Goal: Task Accomplishment & Management: Complete application form

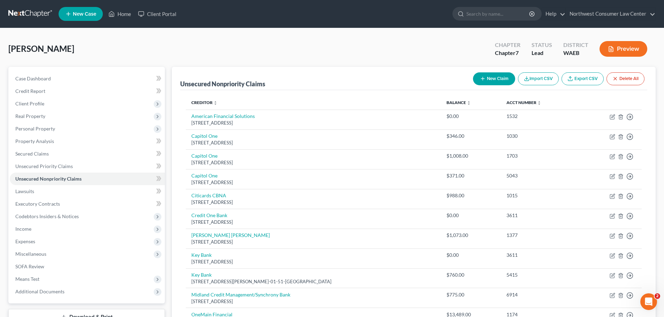
click at [26, 11] on link at bounding box center [30, 14] width 45 height 13
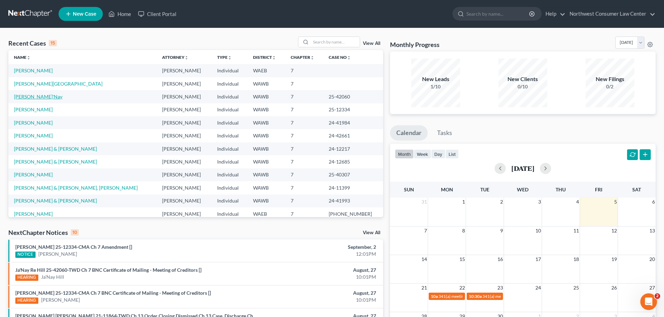
click at [25, 96] on link "[PERSON_NAME]'Nay" at bounding box center [38, 97] width 48 height 6
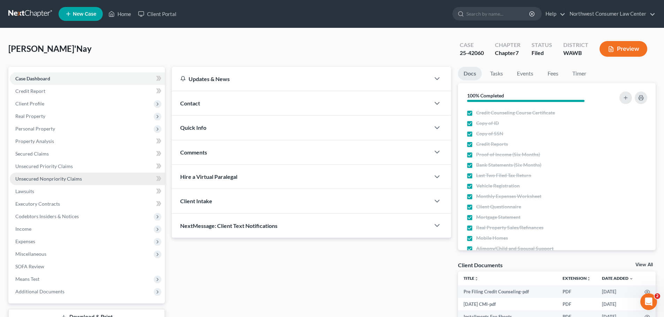
click at [113, 176] on link "Unsecured Nonpriority Claims" at bounding box center [87, 179] width 155 height 13
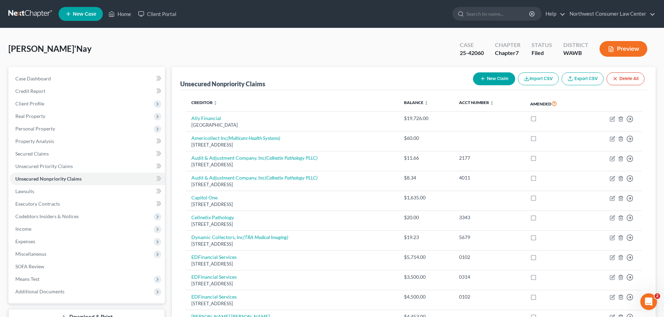
click at [498, 77] on button "New Claim" at bounding box center [494, 78] width 42 height 13
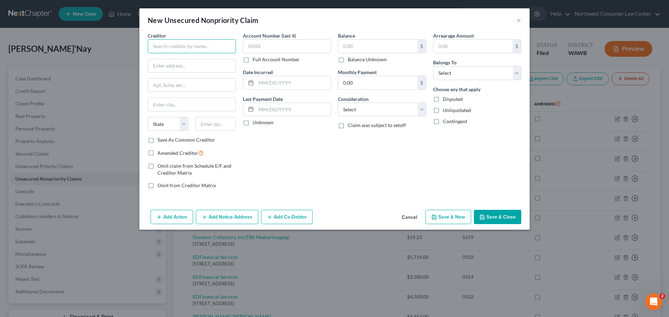
click at [191, 51] on input "text" at bounding box center [192, 46] width 88 height 14
type input "Multicare"
click at [218, 63] on input "text" at bounding box center [191, 65] width 87 height 13
type input "PO Box 5299"
type input "Tacoma"
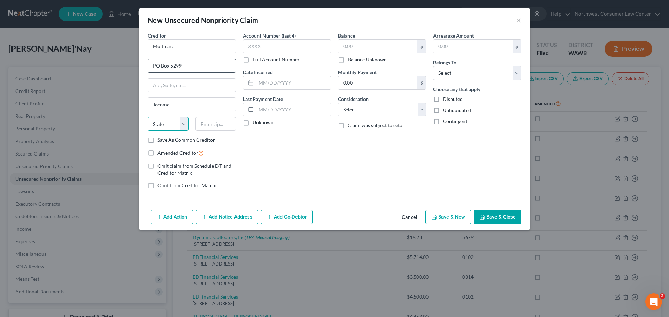
select select "50"
type input "98415"
click at [278, 47] on input "text" at bounding box center [287, 46] width 88 height 14
type input "1015"
click at [340, 45] on input "text" at bounding box center [377, 46] width 79 height 13
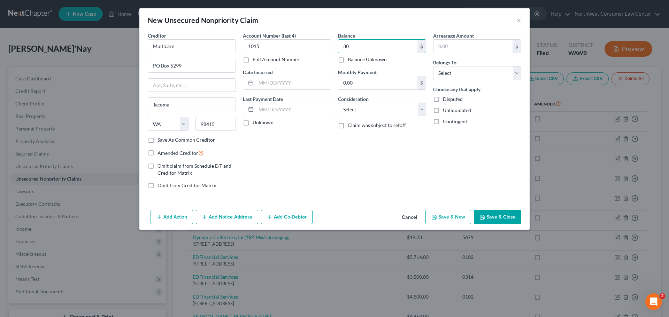
type input "30"
click at [386, 118] on div "Balance 30.00 $ Balance Unknown Balance Undetermined 30 $ Balance Unknown Month…" at bounding box center [381, 113] width 95 height 163
click at [388, 111] on select "Select Cable / Satellite Services Collection Agency Credit Card Debt Debt Couns…" at bounding box center [382, 110] width 88 height 14
select select "9"
click at [338, 103] on select "Select Cable / Satellite Services Collection Agency Credit Card Debt Debt Couns…" at bounding box center [382, 110] width 88 height 14
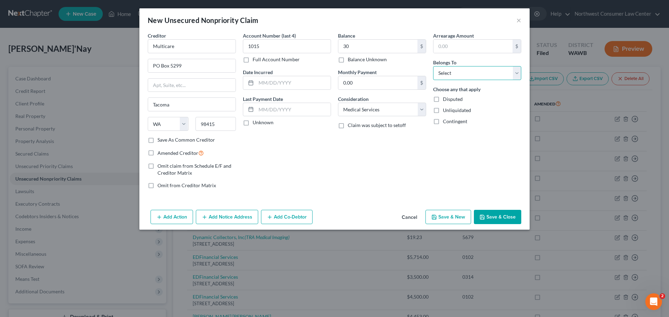
click at [468, 77] on select "Select Debtor 1 Only Debtor 2 Only Debtor 1 And Debtor 2 Only At Least One Of T…" at bounding box center [477, 73] width 88 height 14
select select "0"
click at [433, 66] on select "Select Debtor 1 Only Debtor 2 Only Debtor 1 And Debtor 2 Only At Least One Of T…" at bounding box center [477, 73] width 88 height 14
click at [456, 216] on button "Save & New" at bounding box center [448, 217] width 46 height 15
click at [196, 47] on input "text" at bounding box center [192, 46] width 88 height 14
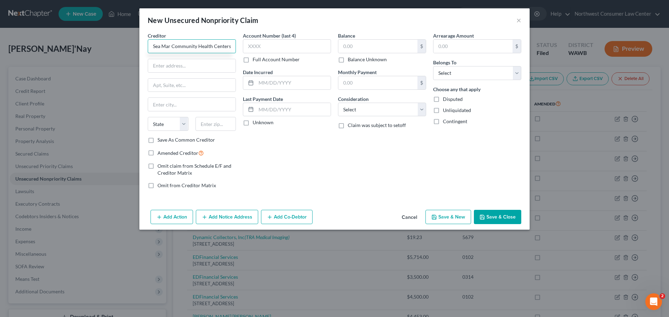
type input "Sea Mar Community Health Centers"
type input "[STREET_ADDRESS][PERSON_NAME]"
type input "[GEOGRAPHIC_DATA]"
select select "50"
type input "98108"
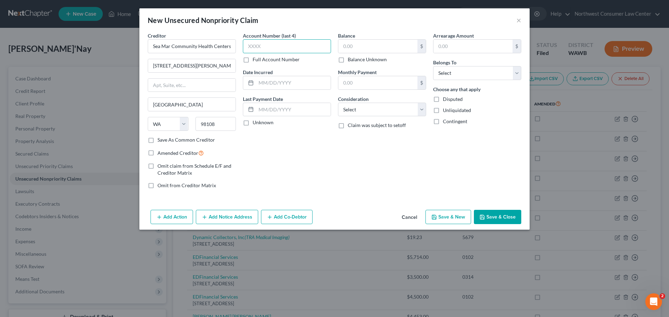
click at [273, 42] on input "text" at bounding box center [287, 46] width 88 height 14
type input "0493"
click at [355, 109] on select "Select Cable / Satellite Services Collection Agency Credit Card Debt Debt Couns…" at bounding box center [382, 110] width 88 height 14
select select "9"
click at [338, 103] on select "Select Cable / Satellite Services Collection Agency Credit Card Debt Debt Couns…" at bounding box center [382, 110] width 88 height 14
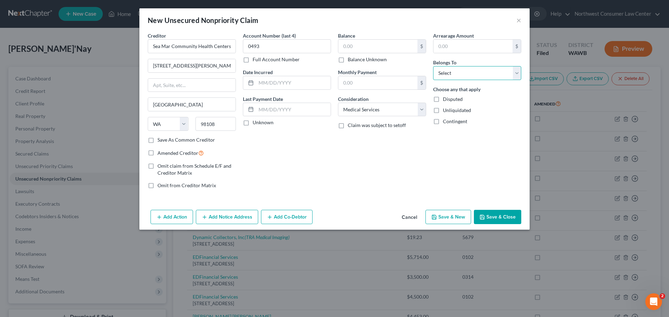
click at [488, 68] on select "Select Debtor 1 Only Debtor 2 Only Debtor 1 And Debtor 2 Only At Least One Of T…" at bounding box center [477, 73] width 88 height 14
select select "0"
click at [433, 66] on select "Select Debtor 1 Only Debtor 2 Only Debtor 1 And Debtor 2 Only At Least One Of T…" at bounding box center [477, 73] width 88 height 14
click at [368, 43] on input "text" at bounding box center [377, 46] width 79 height 13
type input "699"
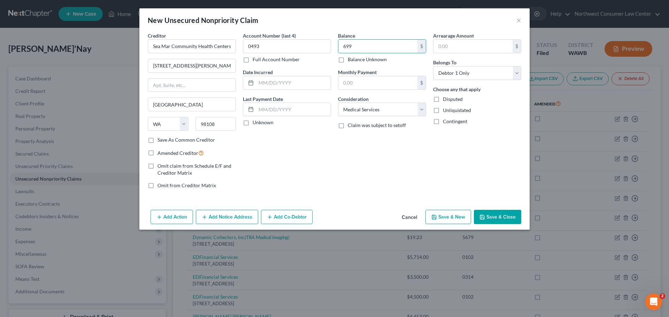
click at [505, 215] on button "Save & Close" at bounding box center [497, 217] width 47 height 15
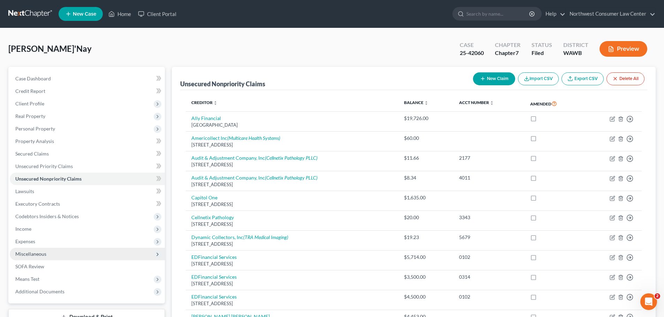
scroll to position [244, 0]
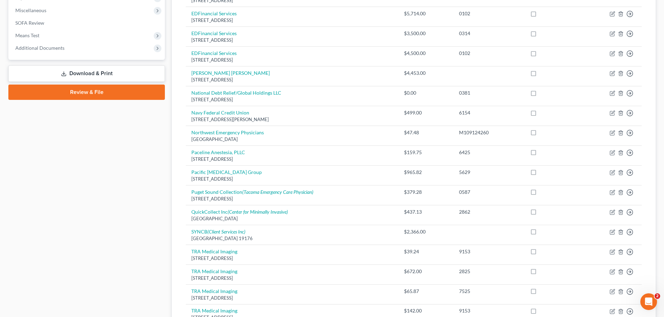
click at [121, 72] on link "Download & Print" at bounding box center [86, 73] width 156 height 16
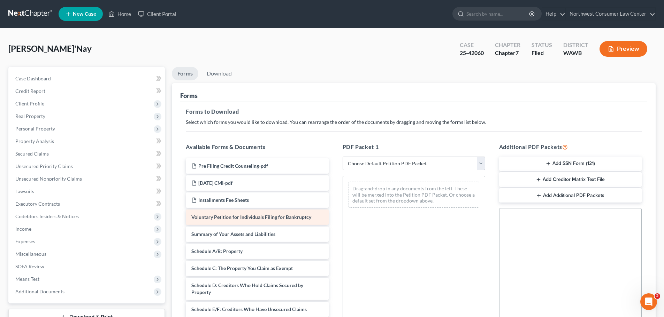
scroll to position [35, 0]
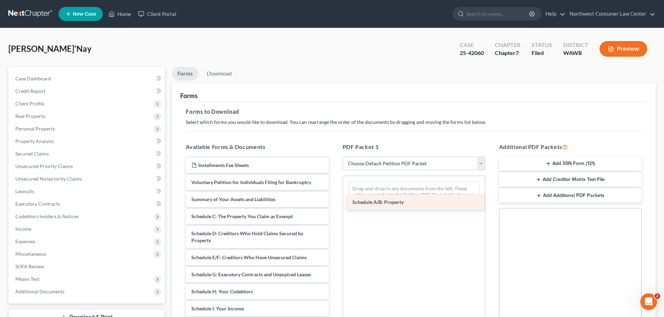
drag, startPoint x: 242, startPoint y: 217, endPoint x: 403, endPoint y: 202, distance: 161.6
click at [334, 202] on div "Schedule A/B: Property Pre Filing Credit Counseling-pdf [DATE] CMI-pdf Installm…" at bounding box center [257, 307] width 154 height 367
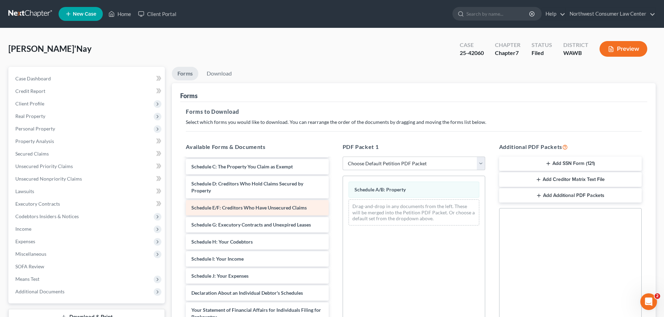
scroll to position [104, 0]
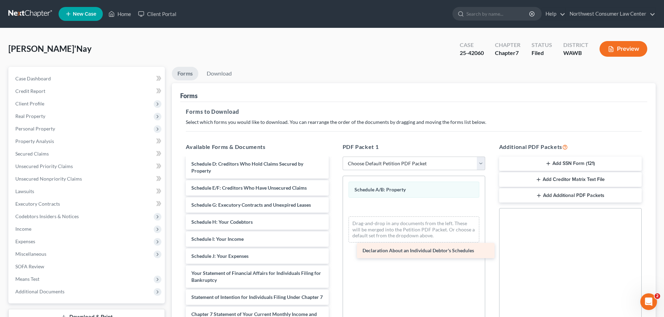
drag, startPoint x: 217, startPoint y: 277, endPoint x: 388, endPoint y: 254, distance: 172.5
click at [334, 254] on div "Declaration About an Individual Debtor's Schedules Pre Filing Credit Counseling…" at bounding box center [257, 229] width 154 height 350
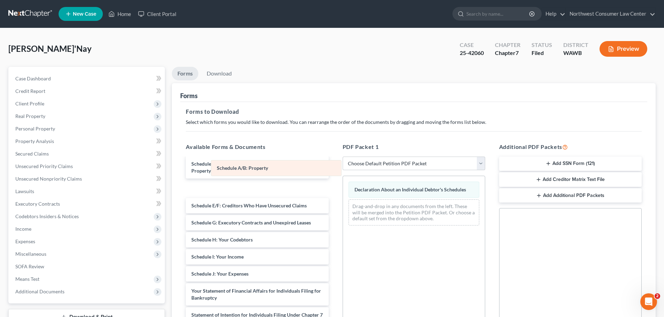
drag, startPoint x: 404, startPoint y: 191, endPoint x: 266, endPoint y: 169, distance: 139.3
click at [343, 176] on div "Schedule A/B: Property Schedule A/B: Property Declaration About an Individual D…" at bounding box center [414, 203] width 142 height 55
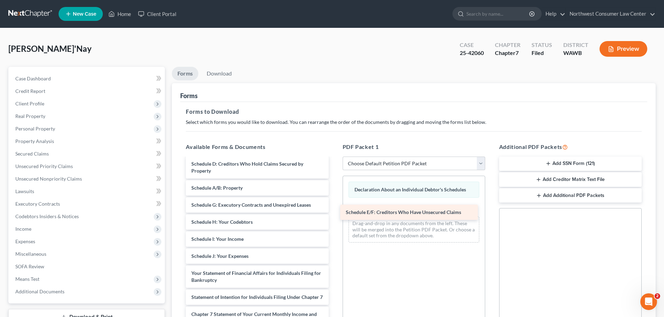
drag, startPoint x: 239, startPoint y: 205, endPoint x: 393, endPoint y: 212, distance: 154.5
click at [334, 212] on div "Schedule E/F: Creditors Who Have Unsecured Claims Pre Filing Credit Counseling-…" at bounding box center [257, 229] width 154 height 350
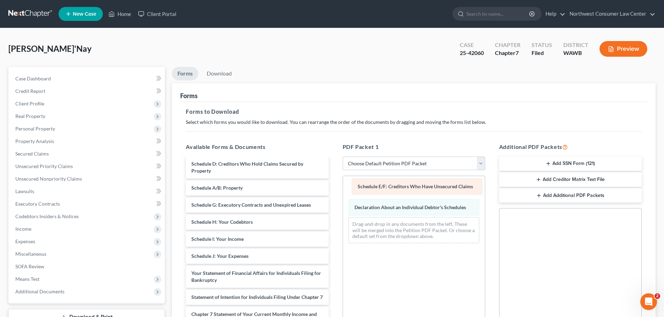
drag, startPoint x: 404, startPoint y: 208, endPoint x: 407, endPoint y: 187, distance: 21.1
click at [407, 187] on div "Schedule E/F: Creditors Who Have Unsecured Claims Schedule E/F: Creditors Who H…" at bounding box center [414, 212] width 142 height 73
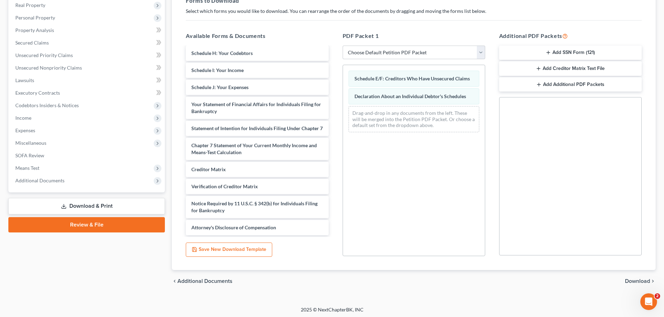
scroll to position [113, 0]
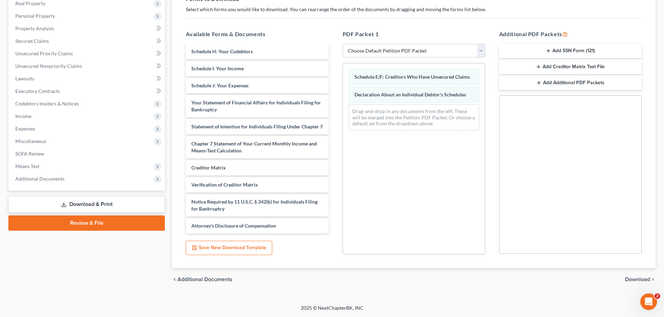
click at [631, 279] on span "Download" at bounding box center [637, 280] width 25 height 6
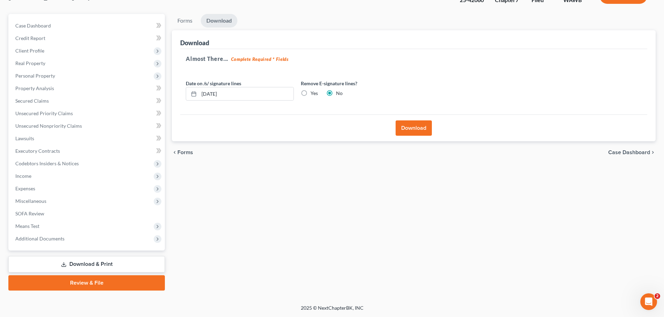
scroll to position [53, 0]
click at [310, 95] on label "Yes" at bounding box center [313, 93] width 7 height 7
click at [313, 94] on input "Yes" at bounding box center [315, 92] width 5 height 5
radio input "true"
radio input "false"
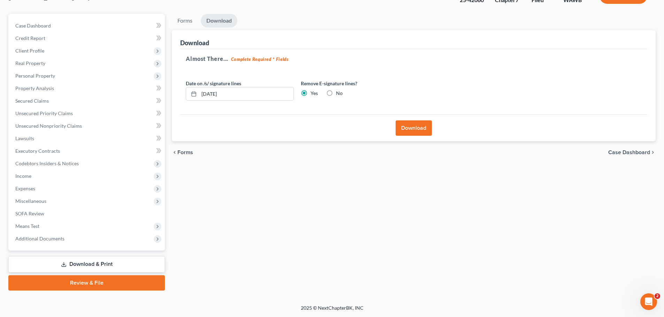
click at [408, 127] on button "Download" at bounding box center [413, 128] width 36 height 15
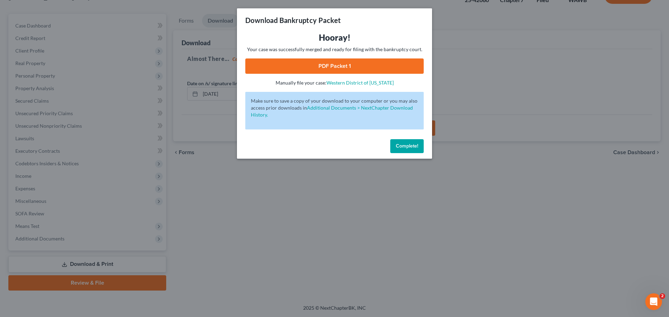
click at [388, 64] on link "PDF Packet 1" at bounding box center [334, 66] width 178 height 15
click at [419, 143] on button "Complete!" at bounding box center [406, 146] width 33 height 14
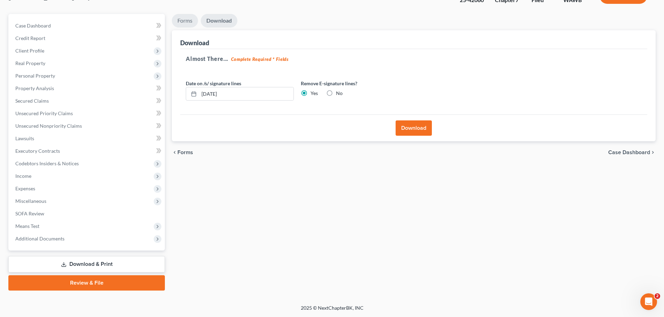
click at [181, 27] on link "Forms" at bounding box center [185, 21] width 26 height 14
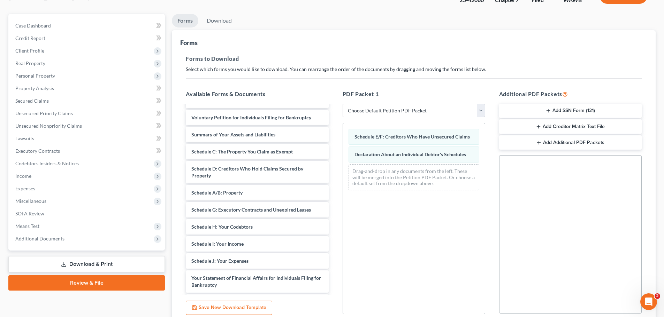
scroll to position [30, 0]
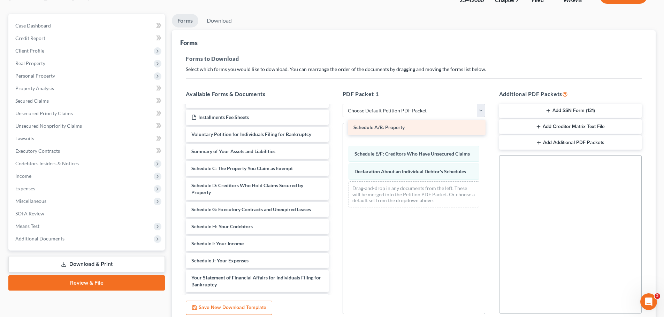
drag, startPoint x: 254, startPoint y: 207, endPoint x: 416, endPoint y: 125, distance: 181.6
click at [334, 125] on div "Schedule A/B: Property Pre Filing Credit Counseling-pdf [DATE] CMI-pdf Installm…" at bounding box center [257, 242] width 154 height 333
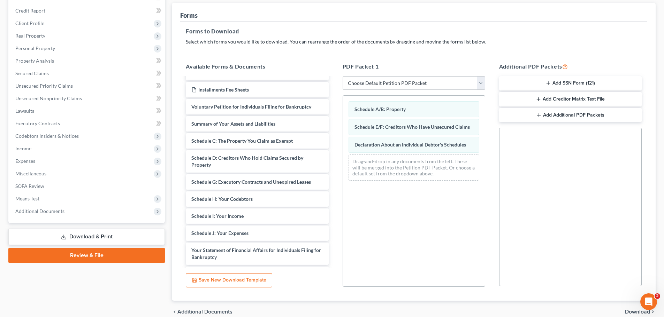
scroll to position [113, 0]
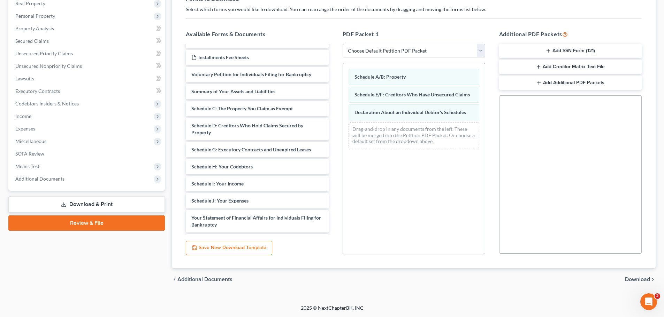
click at [628, 279] on span "Download" at bounding box center [637, 280] width 25 height 6
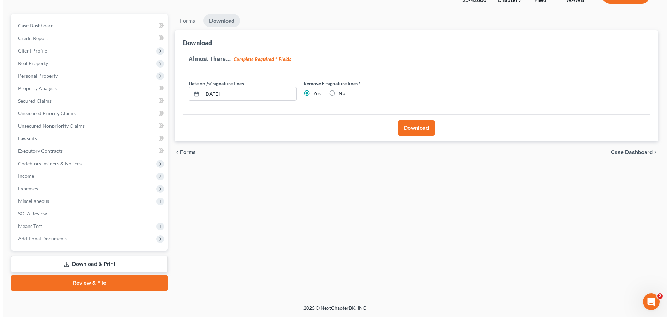
scroll to position [53, 0]
click at [407, 132] on button "Download" at bounding box center [413, 128] width 36 height 15
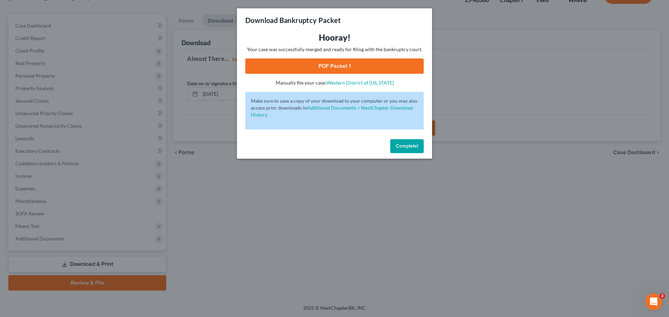
click at [355, 70] on link "PDF Packet 1" at bounding box center [334, 66] width 178 height 15
